Goal: Information Seeking & Learning: Learn about a topic

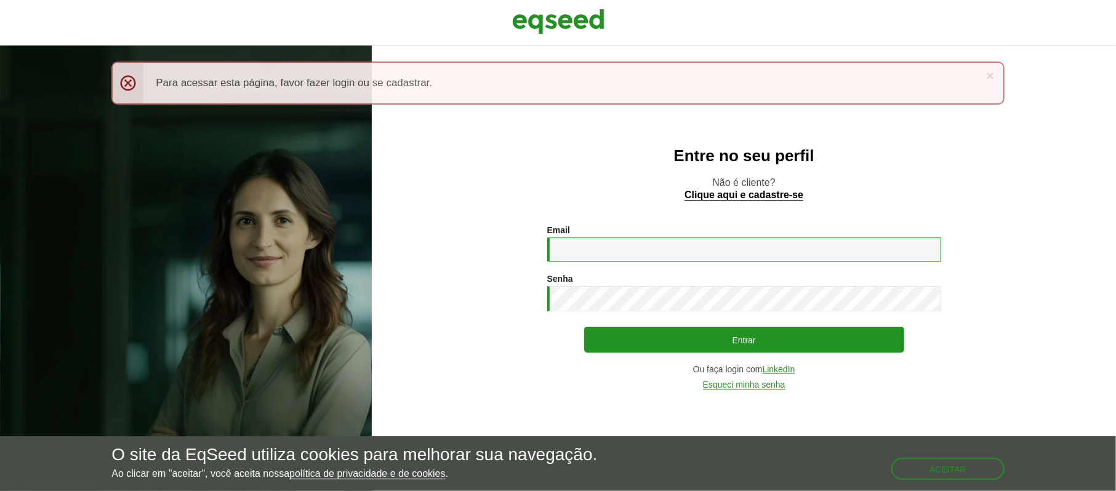
click at [641, 250] on input "Email *" at bounding box center [744, 250] width 394 height 24
click at [786, 367] on link "LinkedIn" at bounding box center [779, 369] width 33 height 9
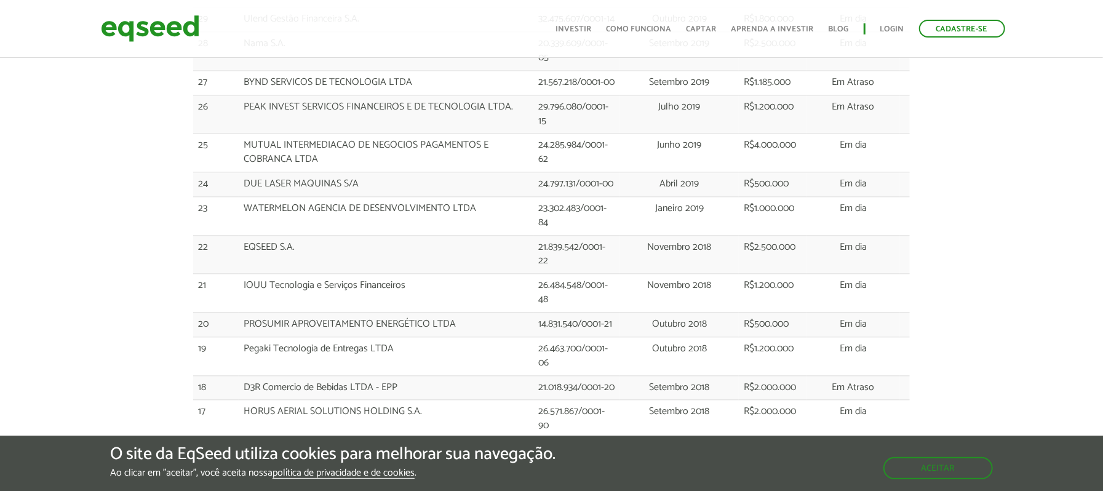
scroll to position [1884, 0]
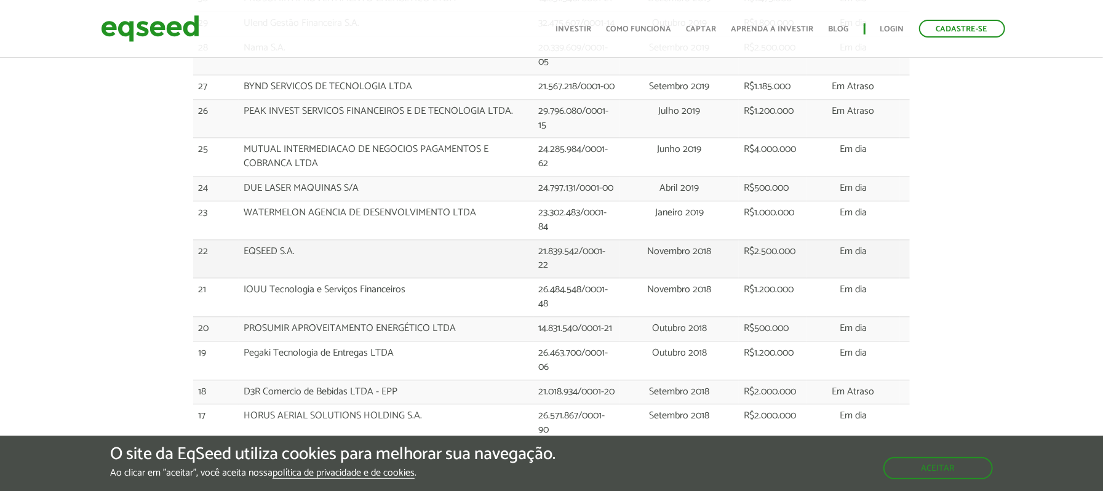
drag, startPoint x: 798, startPoint y: 146, endPoint x: 205, endPoint y: 146, distance: 593.3
click at [205, 135] on tr "22 EQSEED S.A. 21.839.542/0001-22 Novembro 2018 R$2.500.000 Em dia" at bounding box center [551, 258] width 717 height 39
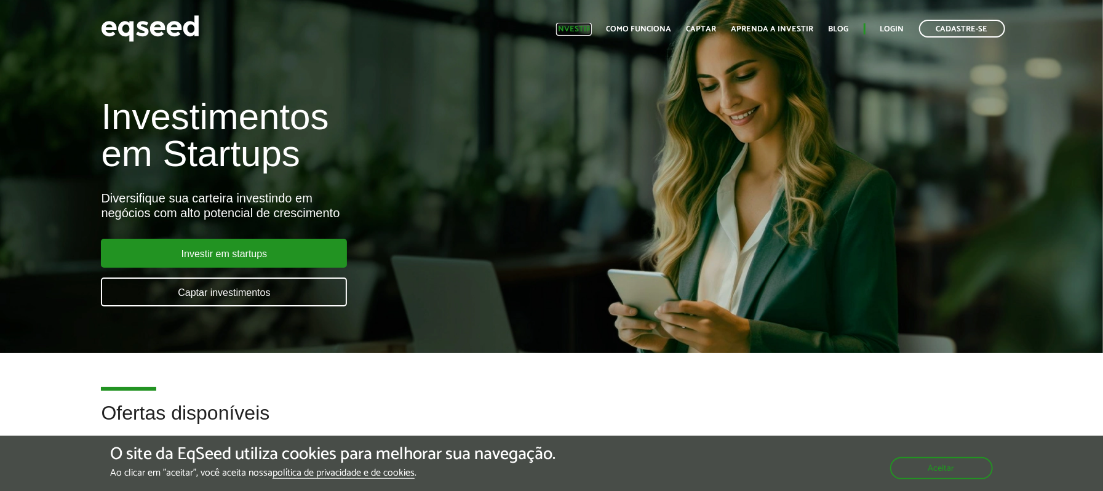
click at [592, 30] on link "Investir" at bounding box center [574, 29] width 36 height 8
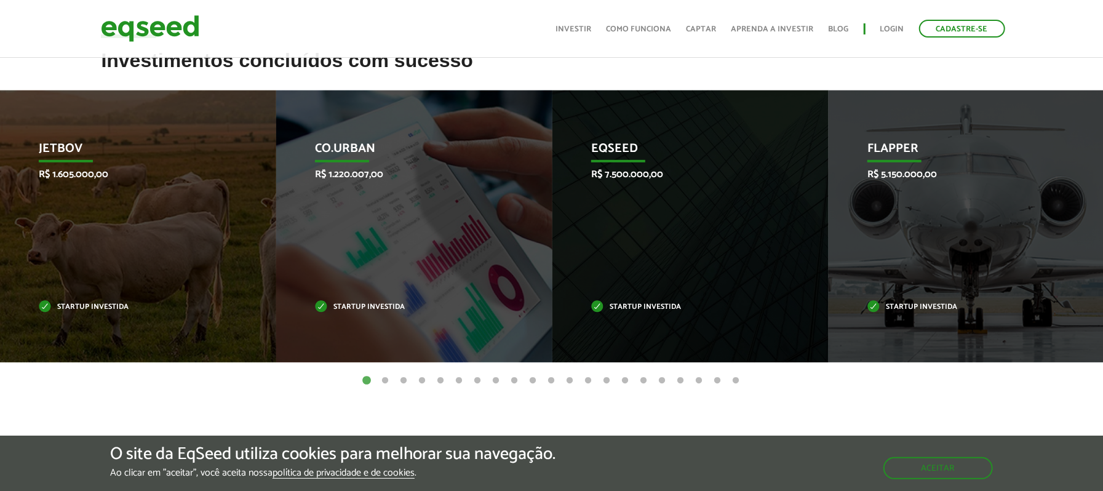
scroll to position [365, 0]
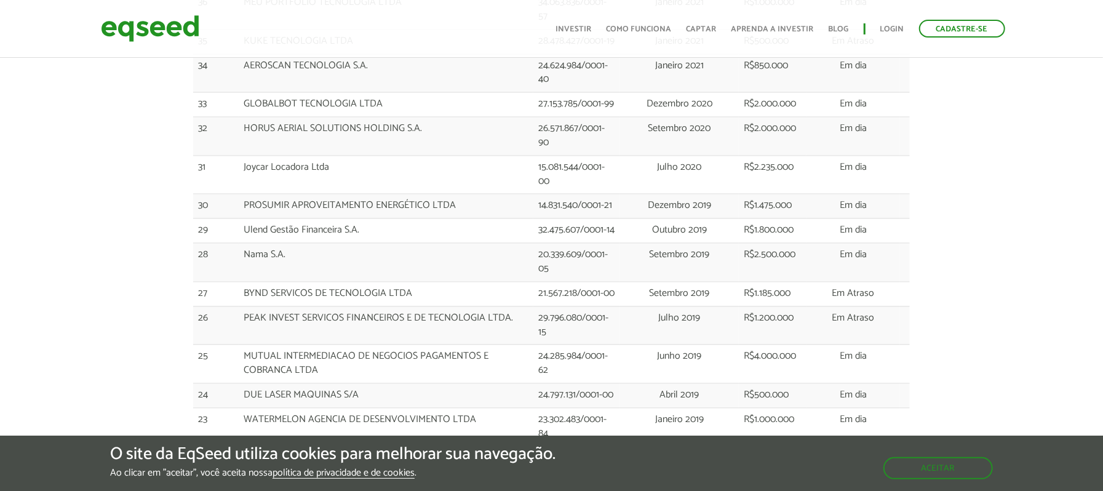
scroll to position [1641, 0]
